Goal: Information Seeking & Learning: Learn about a topic

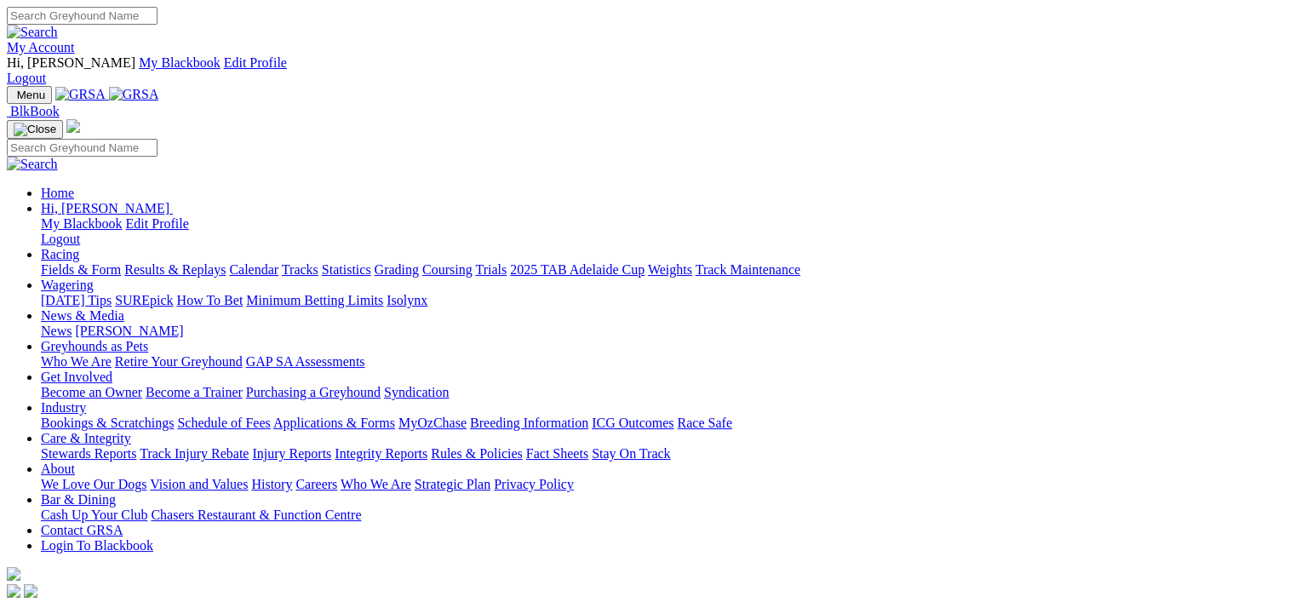
click at [88, 262] on link "Fields & Form" at bounding box center [81, 269] width 80 height 14
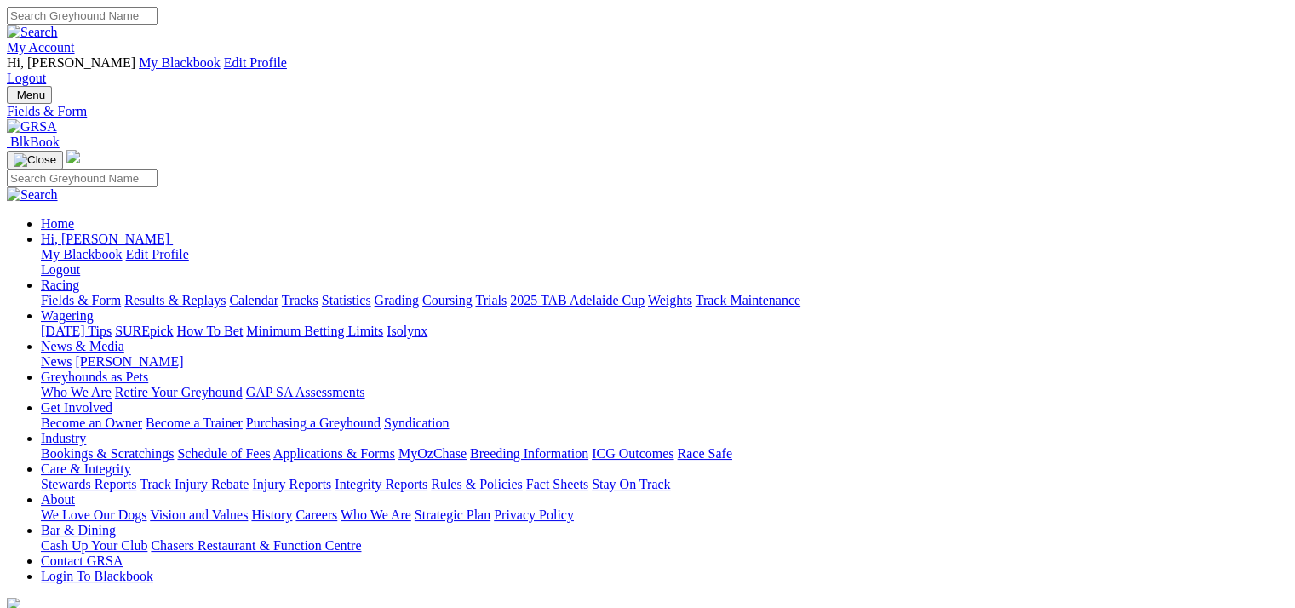
select select "WA"
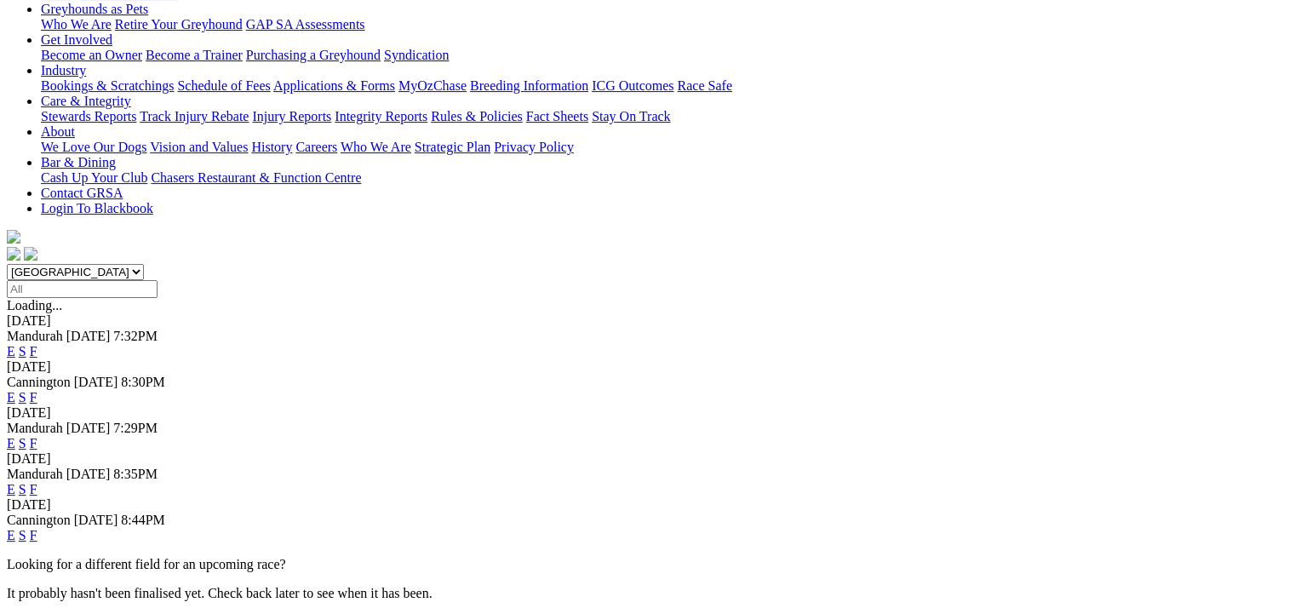
scroll to position [511, 0]
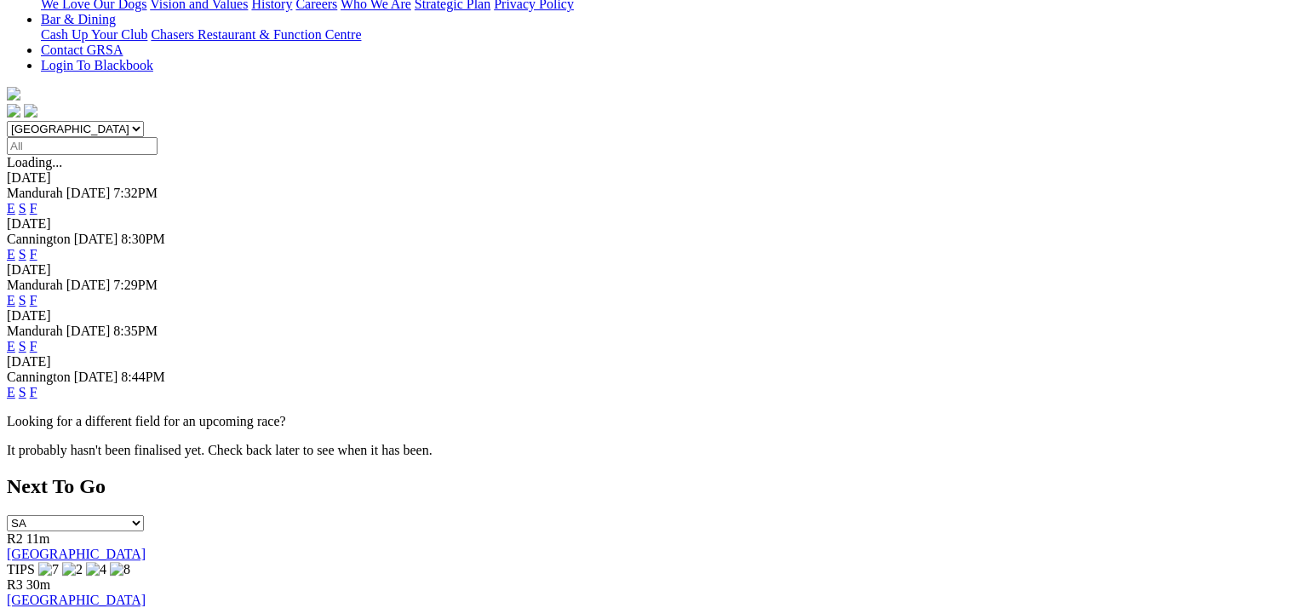
click at [15, 385] on link "E" at bounding box center [11, 392] width 9 height 14
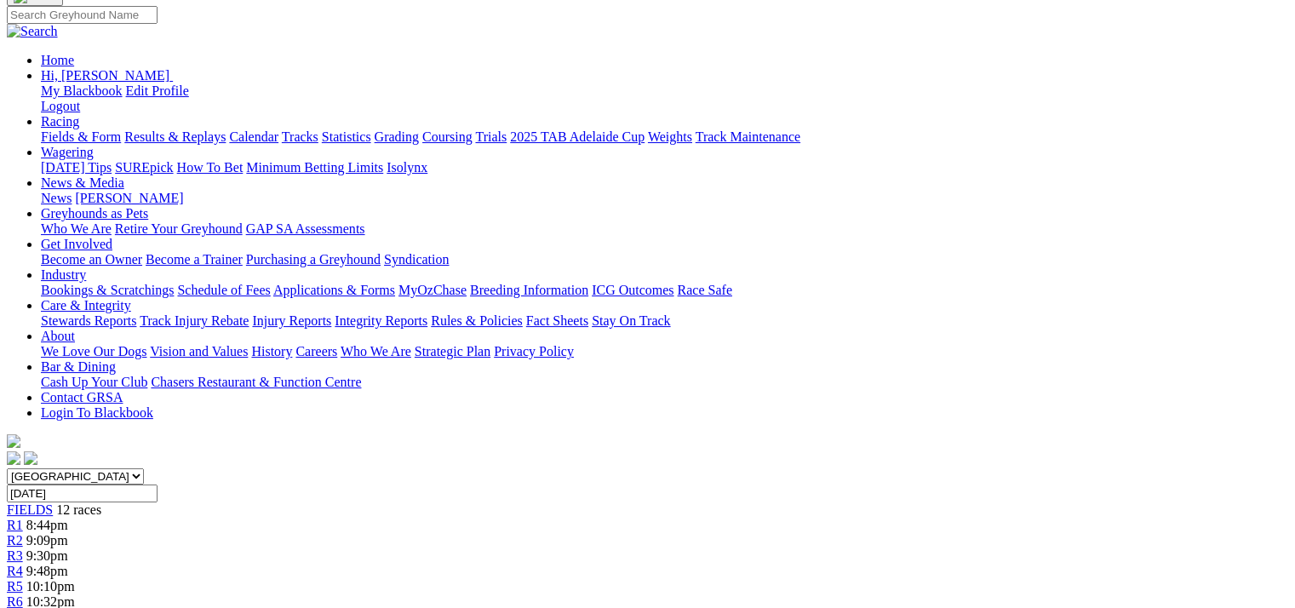
scroll to position [340, 0]
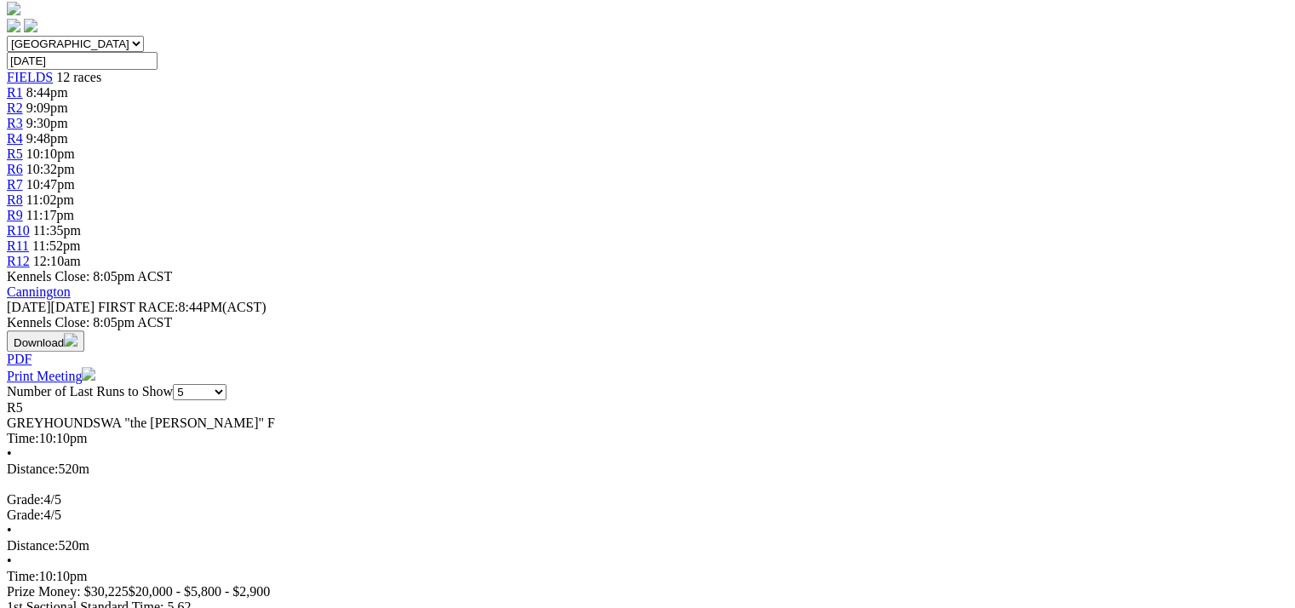
scroll to position [0, 0]
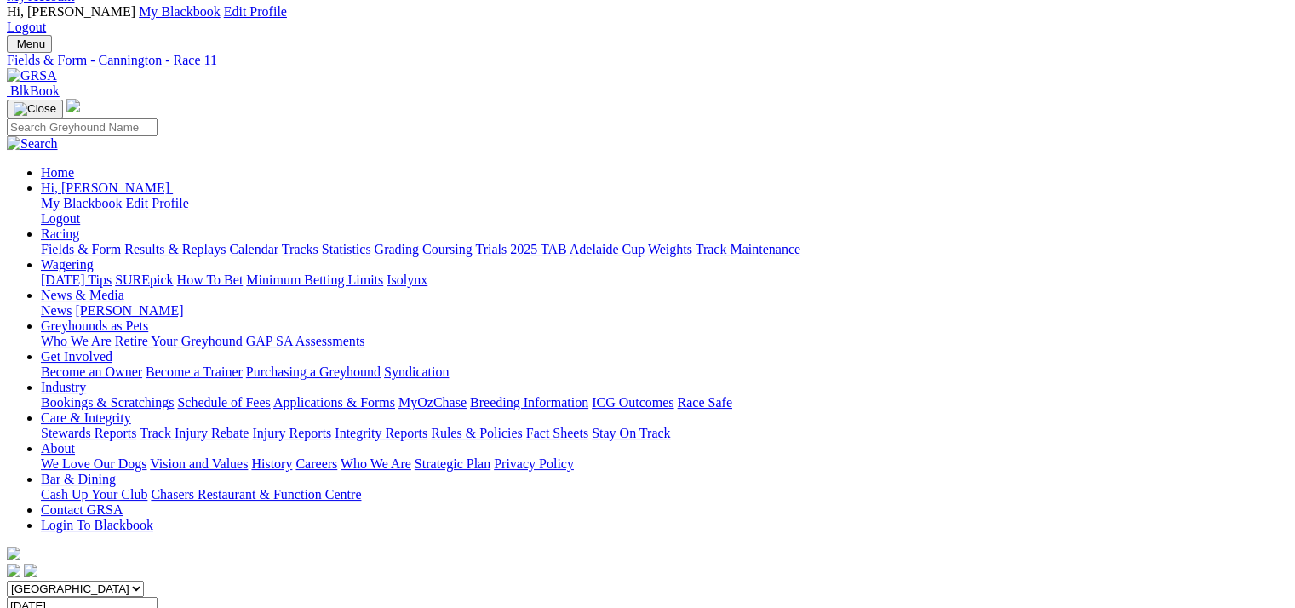
scroll to position [340, 0]
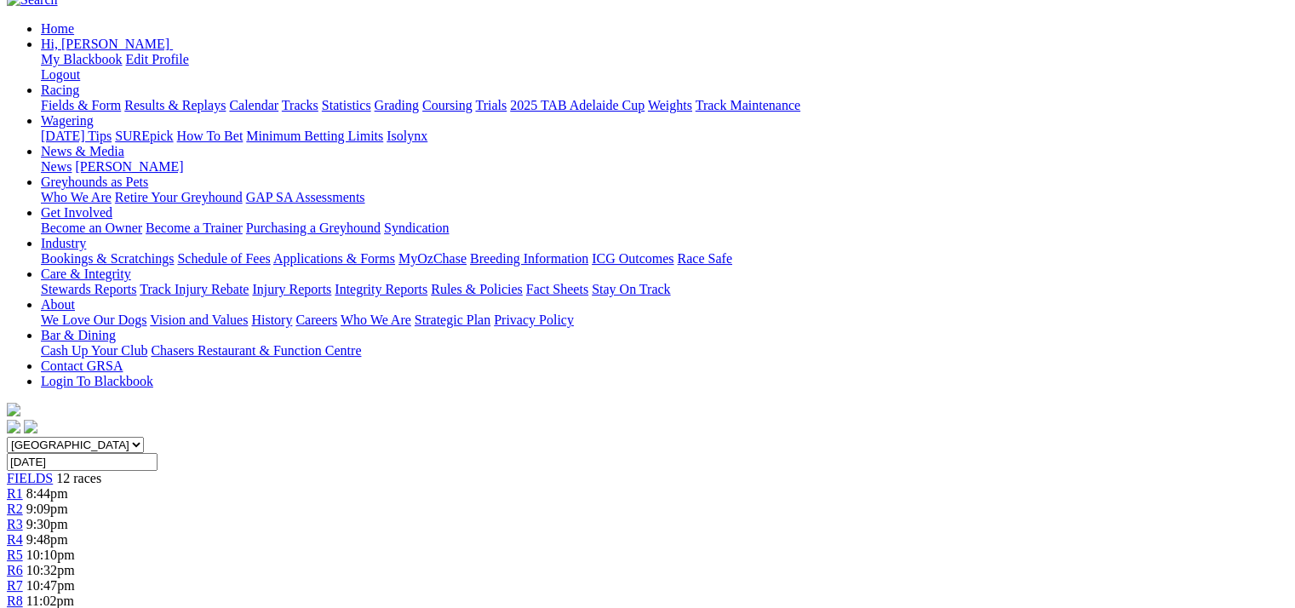
scroll to position [0, 0]
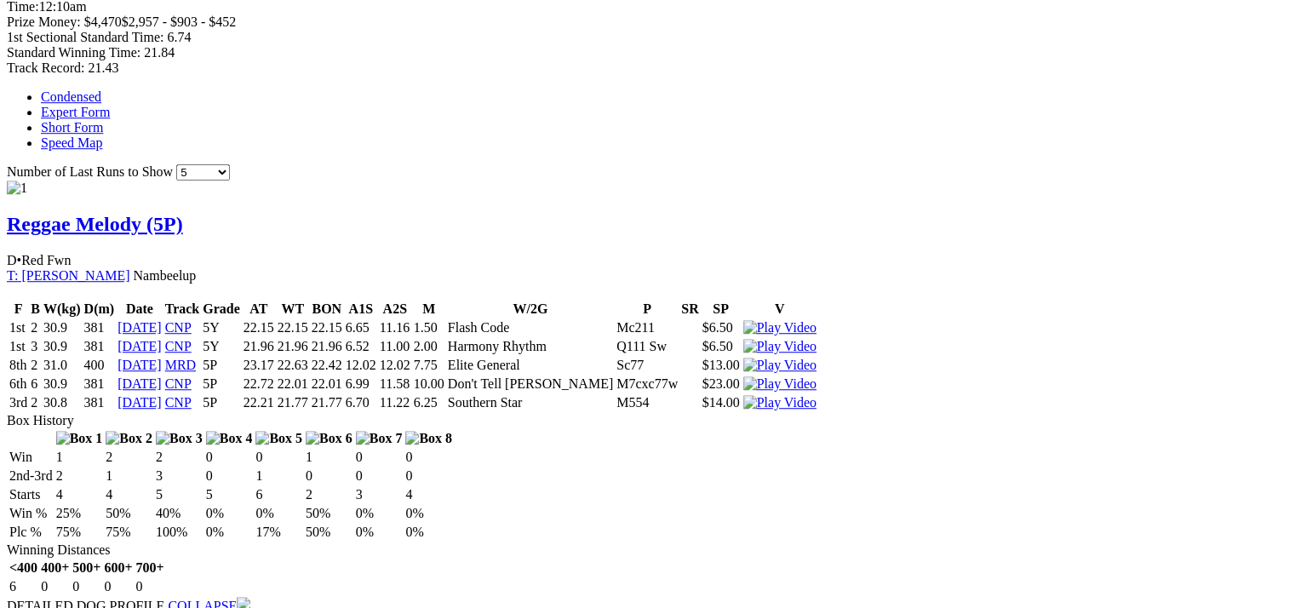
scroll to position [1192, 0]
